Goal: Understand process/instructions: Learn how to perform a task or action

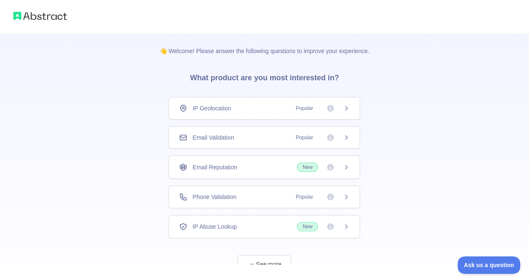
scroll to position [27, 0]
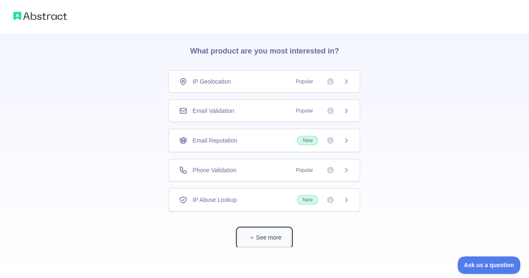
click at [272, 228] on button "See more" at bounding box center [265, 237] width 54 height 19
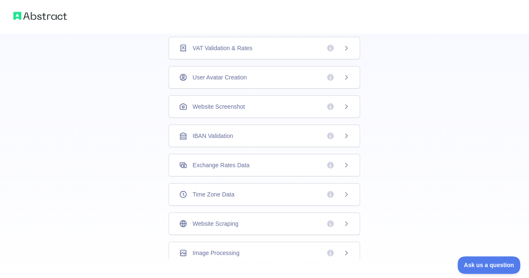
scroll to position [254, 0]
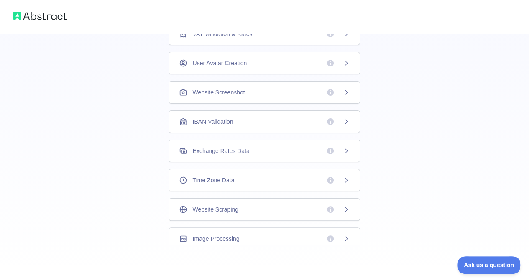
click at [286, 198] on div "Website Scraping" at bounding box center [265, 209] width 192 height 23
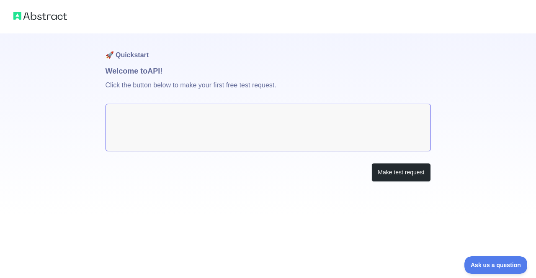
click at [306, 133] on textarea at bounding box center [267, 128] width 325 height 48
click at [311, 126] on textarea at bounding box center [267, 128] width 325 height 48
click at [388, 172] on button "Make test request" at bounding box center [400, 172] width 59 height 19
click at [213, 117] on textarea at bounding box center [267, 128] width 325 height 48
click at [398, 170] on button "Make test request" at bounding box center [400, 172] width 59 height 19
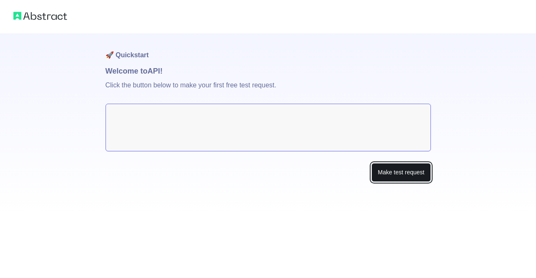
click at [403, 171] on button "Make test request" at bounding box center [400, 172] width 59 height 19
